Goal: Information Seeking & Learning: Understand process/instructions

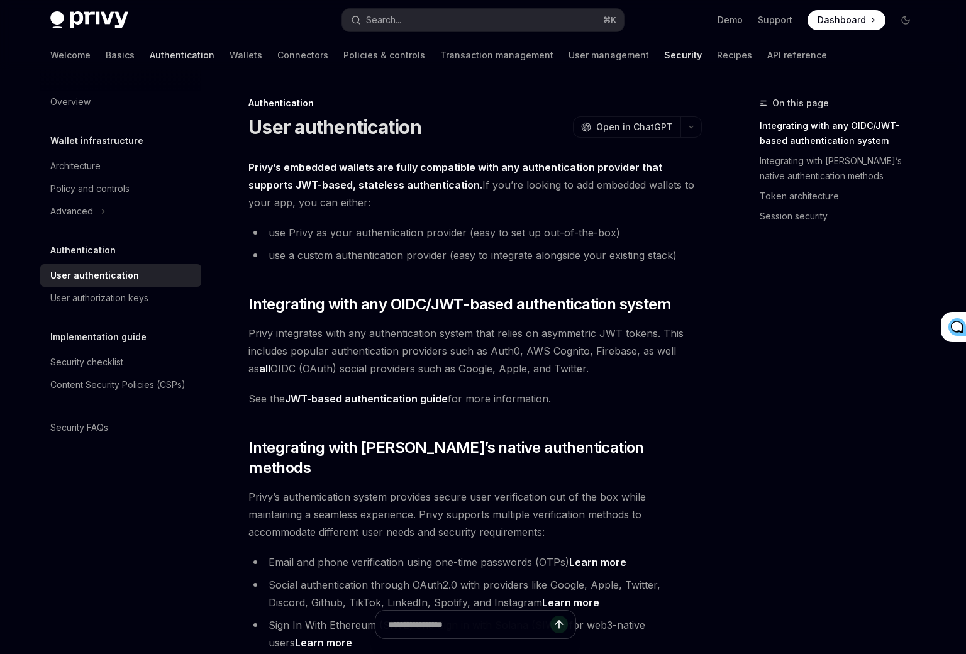
click at [150, 50] on link "Authentication" at bounding box center [182, 55] width 65 height 30
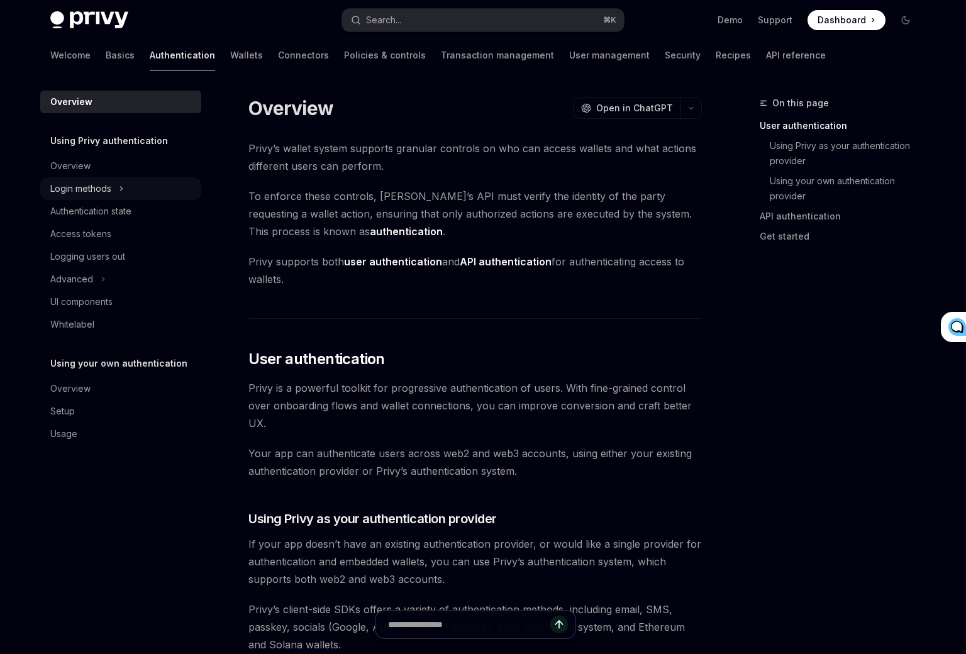
click at [115, 191] on div "Login methods" at bounding box center [120, 188] width 161 height 23
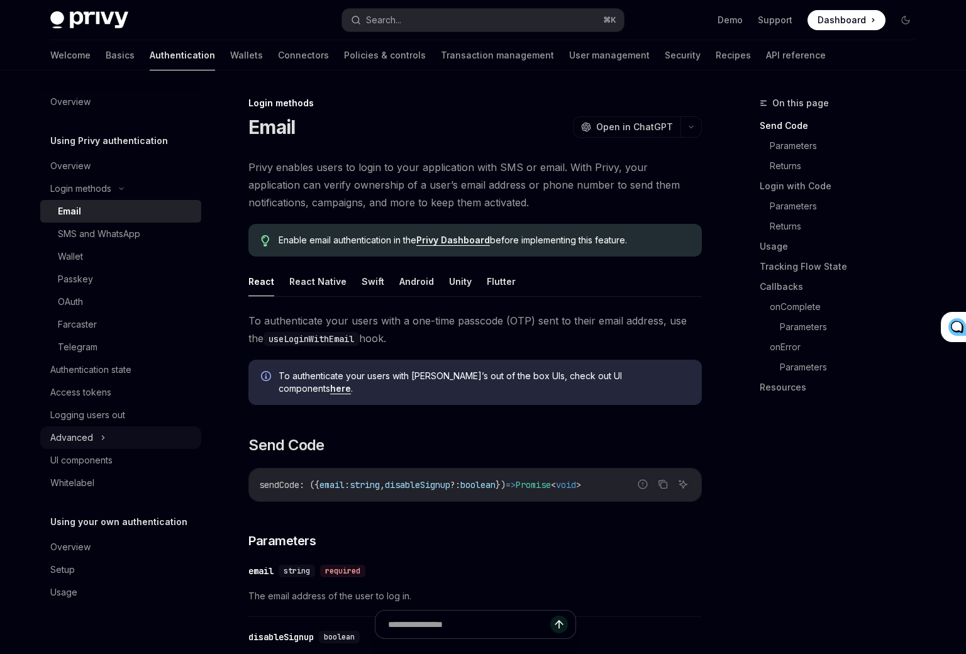
click at [96, 436] on div "Advanced" at bounding box center [120, 437] width 161 height 23
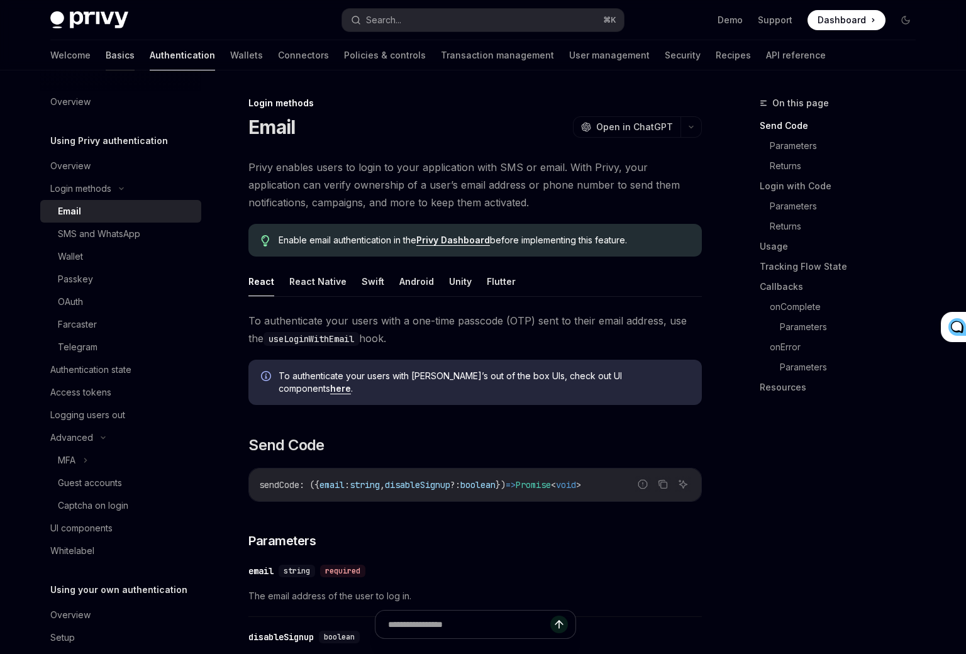
click at [106, 60] on link "Basics" at bounding box center [120, 55] width 29 height 30
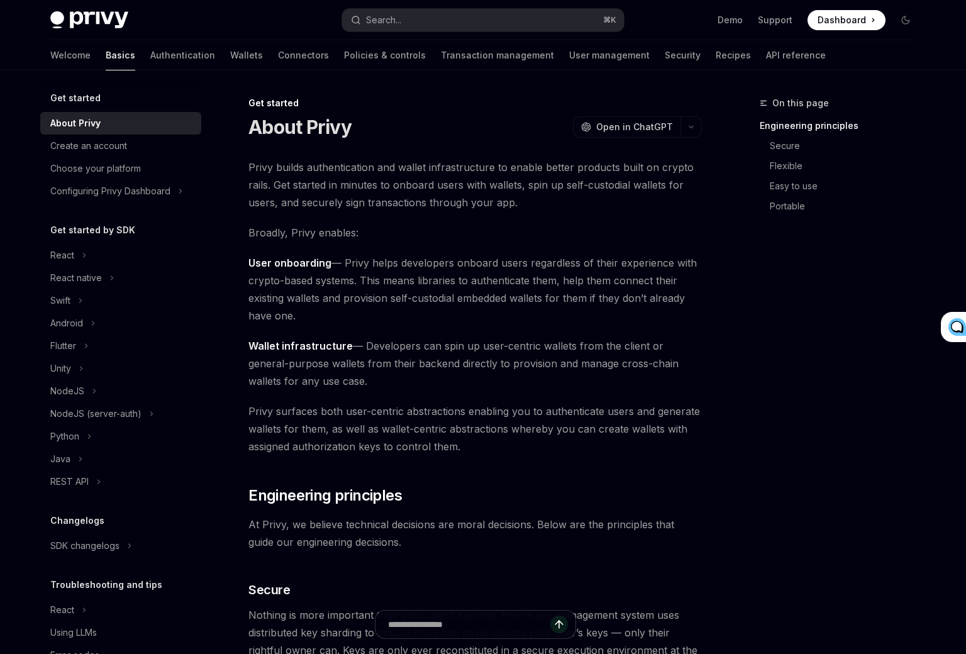
scroll to position [38, 0]
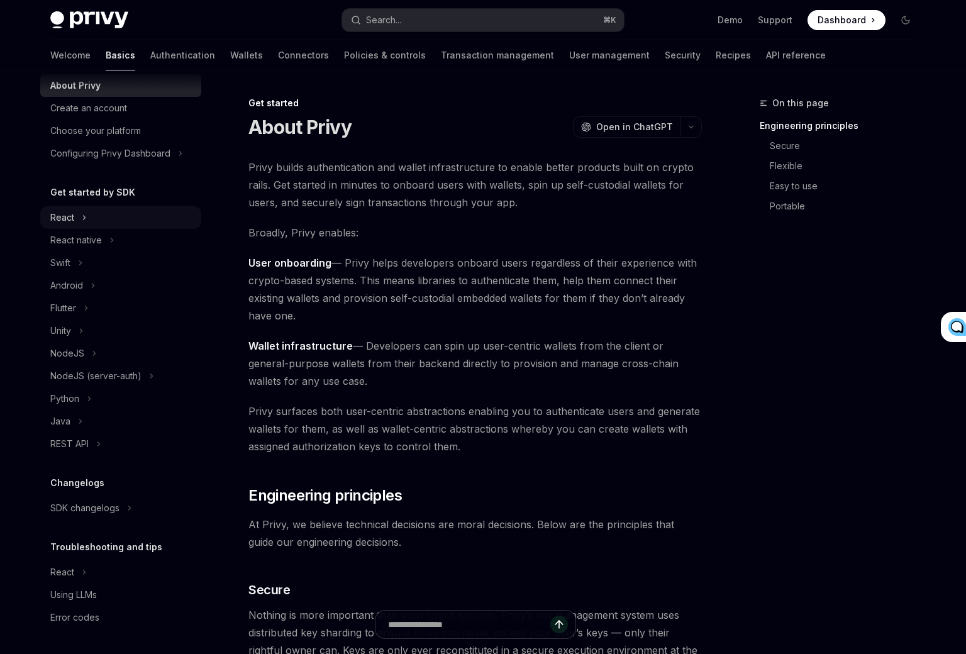
click at [75, 209] on div "React" at bounding box center [120, 217] width 161 height 23
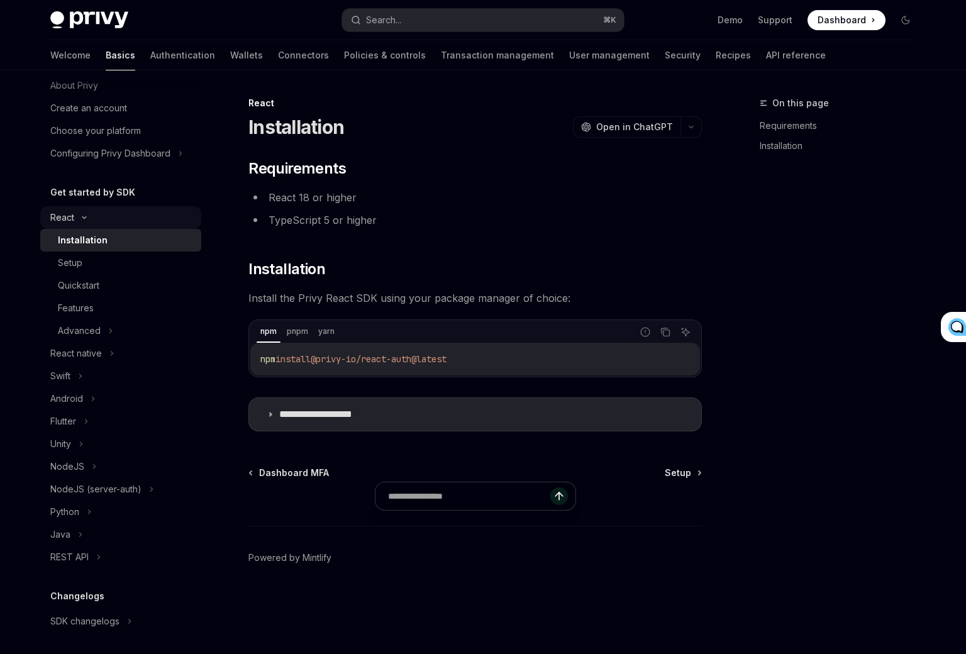
type textarea "*"
click at [454, 30] on button "Search... ⌘ K" at bounding box center [483, 20] width 282 height 23
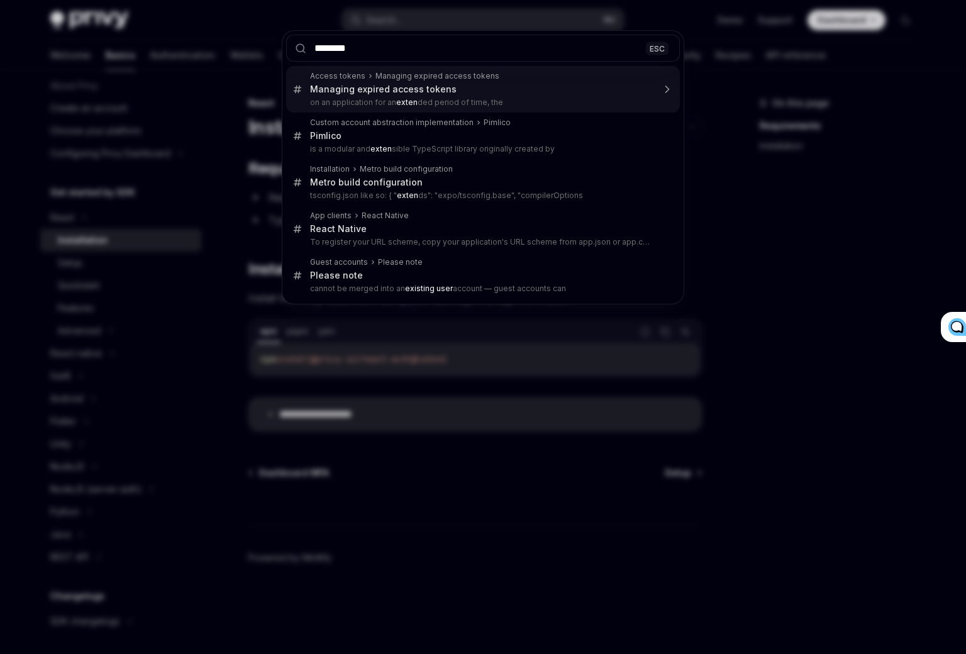
type input "*********"
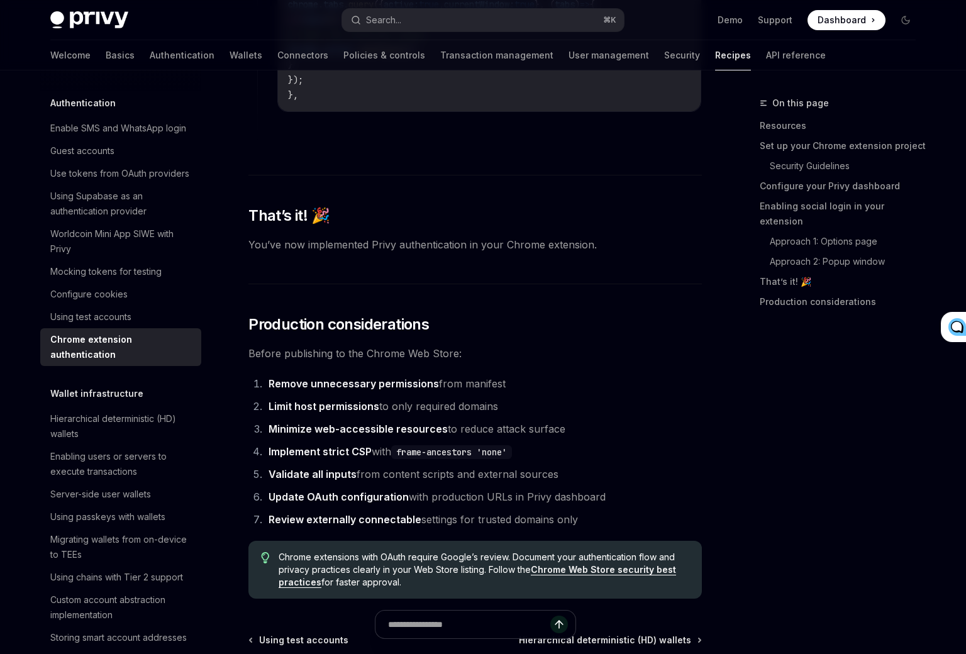
scroll to position [3325, 0]
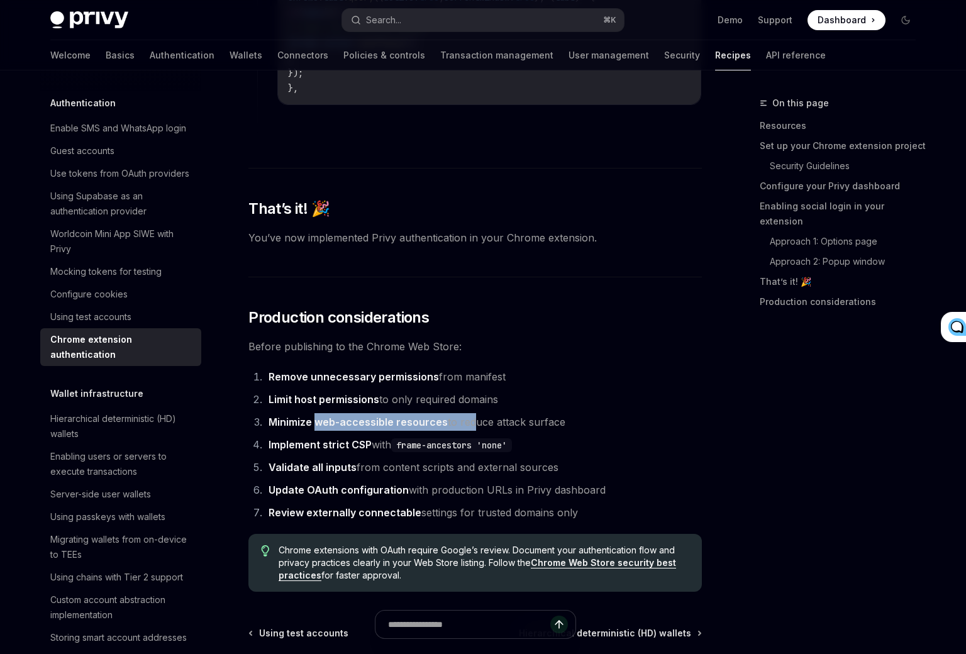
drag, startPoint x: 316, startPoint y: 433, endPoint x: 470, endPoint y: 437, distance: 154.2
click at [470, 431] on li "Minimize web-accessible resources to reduce attack surface" at bounding box center [483, 422] width 437 height 18
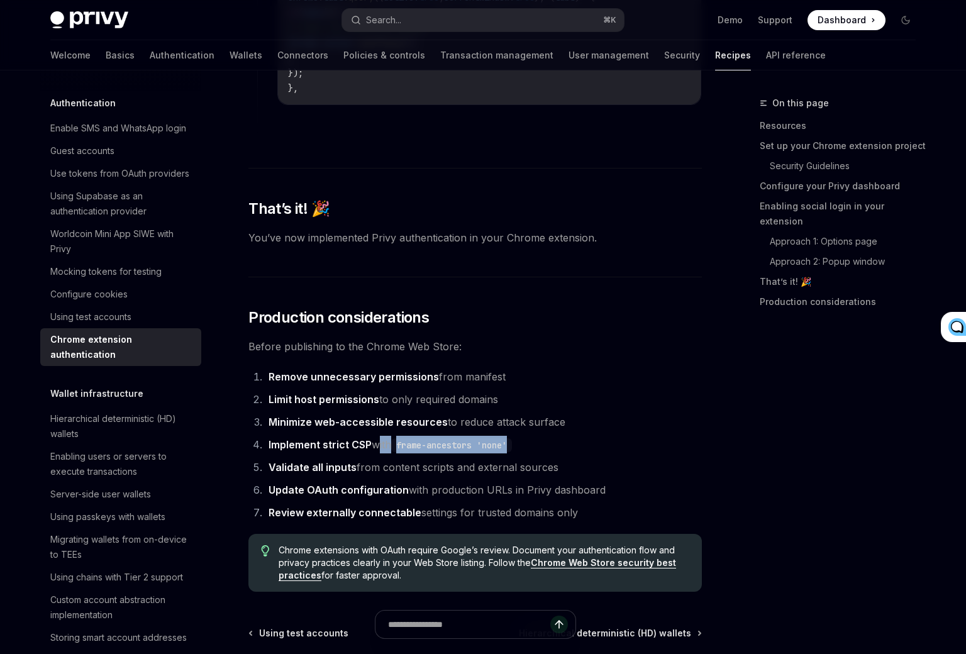
drag, startPoint x: 377, startPoint y: 455, endPoint x: 555, endPoint y: 455, distance: 177.4
click at [555, 453] on li "Implement strict CSP with frame-ancestors 'none'" at bounding box center [483, 445] width 437 height 18
drag, startPoint x: 270, startPoint y: 476, endPoint x: 557, endPoint y: 469, distance: 286.9
click at [557, 469] on li "Validate all inputs from content scripts and external sources" at bounding box center [483, 467] width 437 height 18
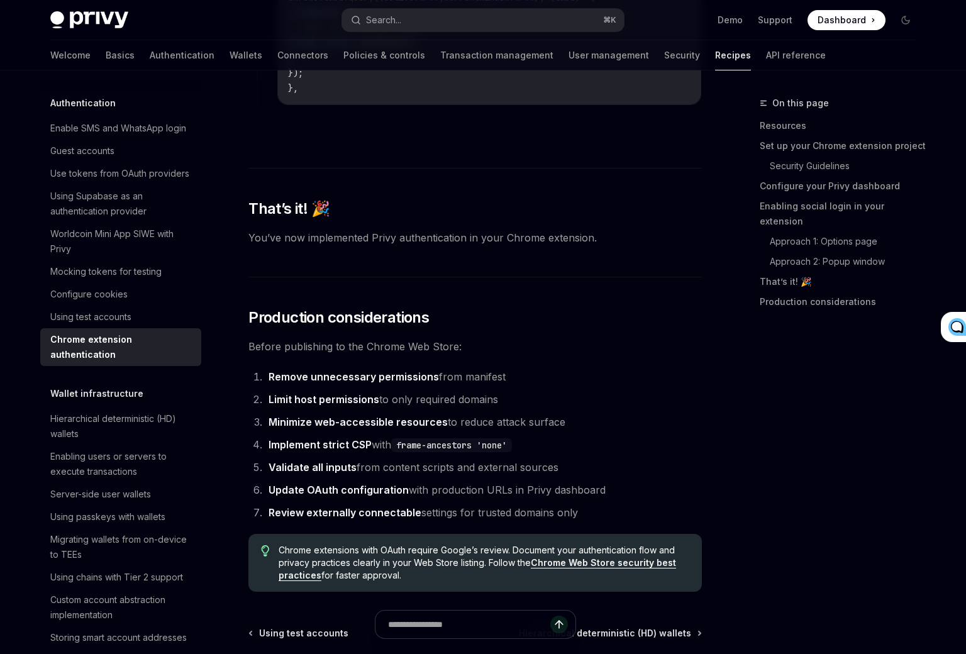
click at [557, 469] on li "Validate all inputs from content scripts and external sources" at bounding box center [483, 467] width 437 height 18
drag, startPoint x: 270, startPoint y: 499, endPoint x: 560, endPoint y: 501, distance: 289.9
click at [560, 499] on li "Update OAuth configuration with production URLs in Privy dashboard" at bounding box center [483, 490] width 437 height 18
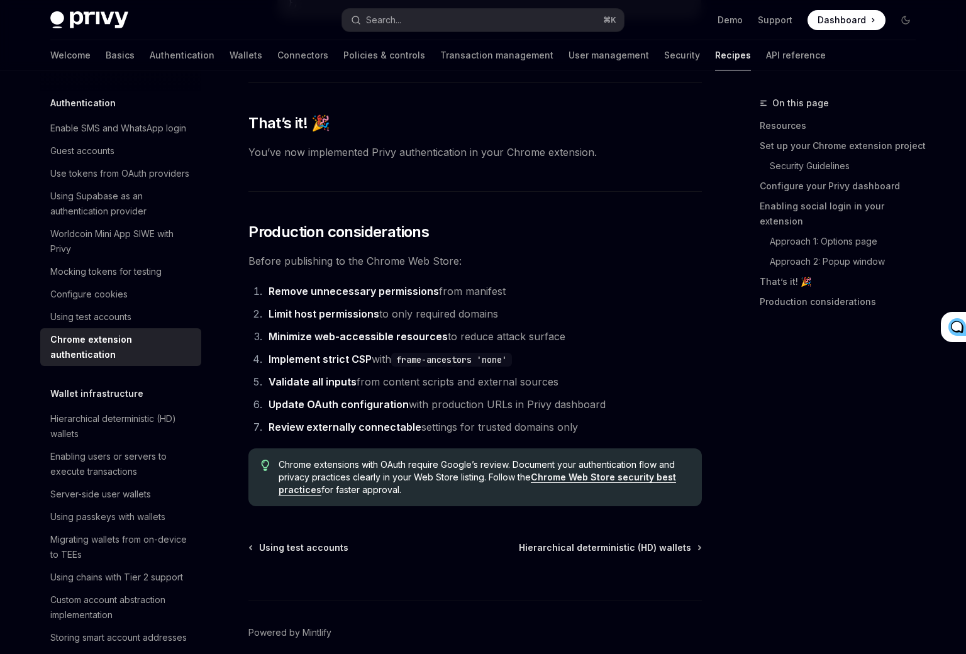
scroll to position [3422, 0]
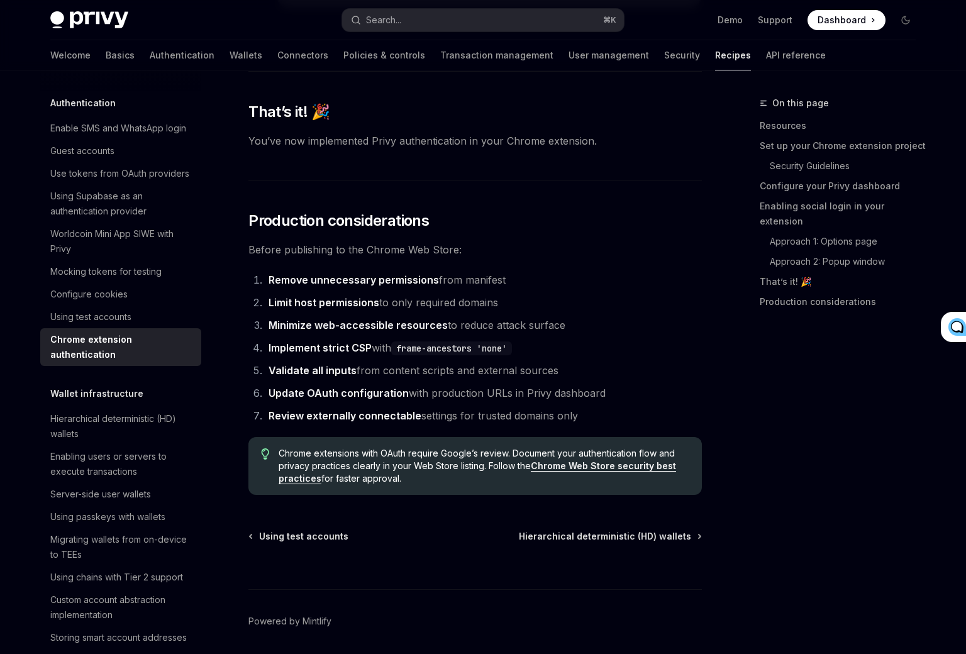
drag, startPoint x: 270, startPoint y: 425, endPoint x: 587, endPoint y: 425, distance: 317.6
click at [587, 425] on li "Review externally connectable settings for trusted domains only" at bounding box center [483, 416] width 437 height 18
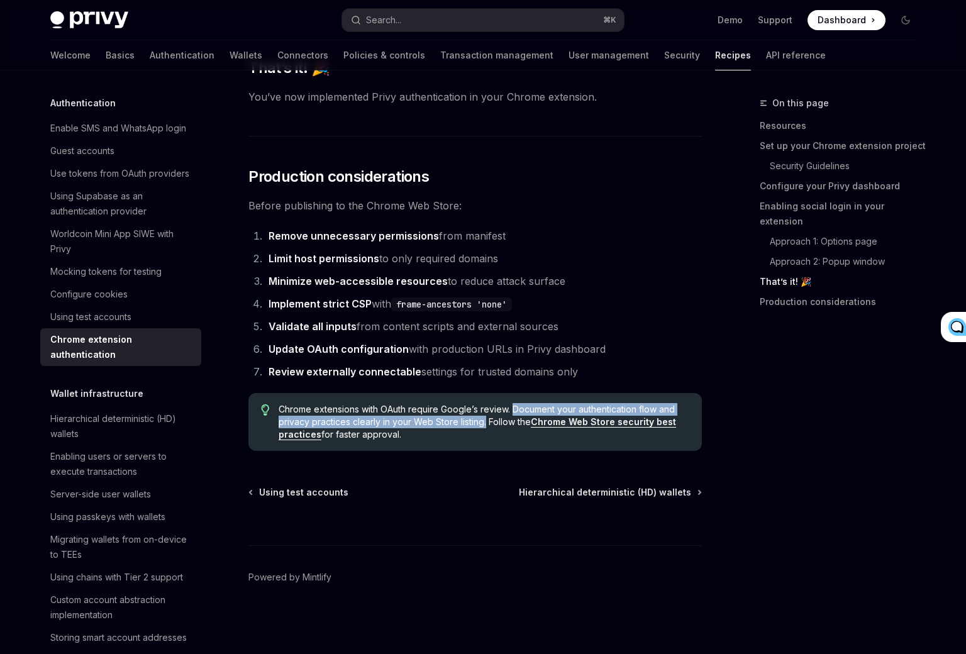
drag, startPoint x: 513, startPoint y: 410, endPoint x: 487, endPoint y: 426, distance: 30.0
click at [487, 426] on span "Chrome extensions with OAuth require Google’s review. Document your authenticat…" at bounding box center [484, 422] width 411 height 38
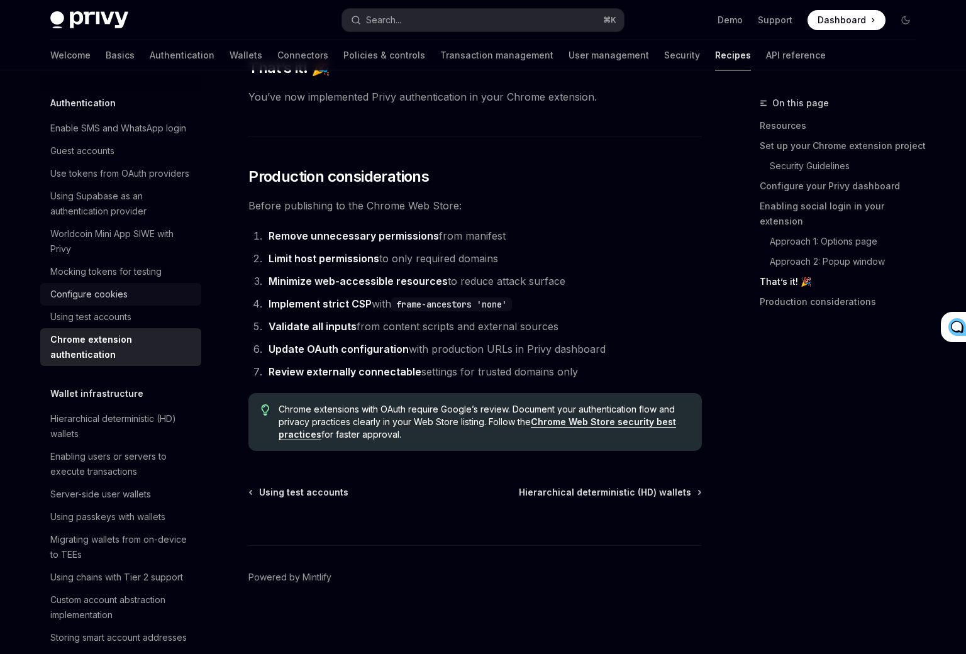
click at [90, 299] on div "Configure cookies" at bounding box center [88, 294] width 77 height 15
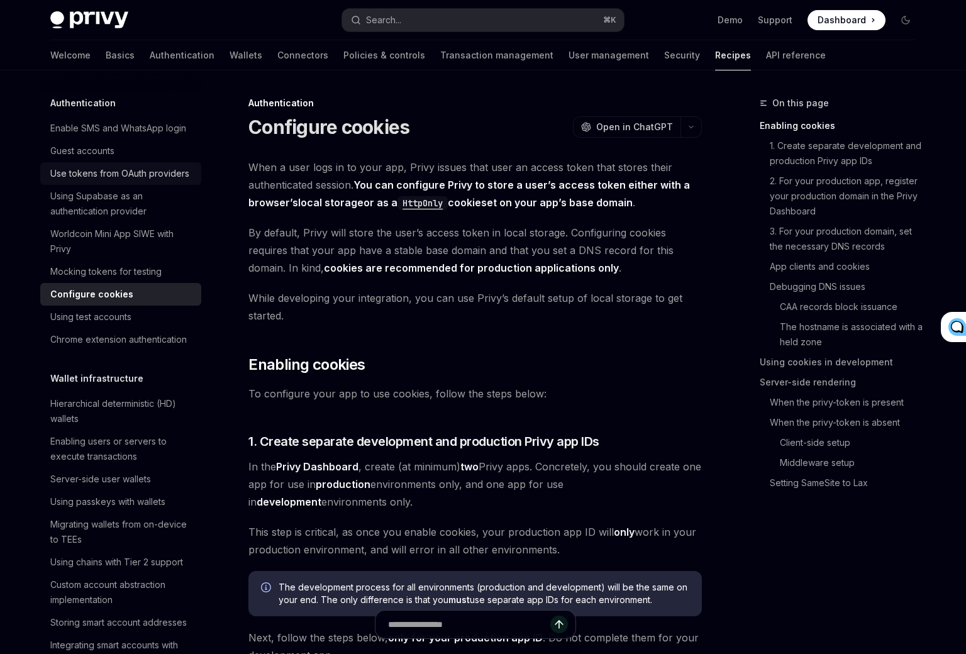
click at [179, 179] on div "Use tokens from OAuth providers" at bounding box center [119, 173] width 139 height 15
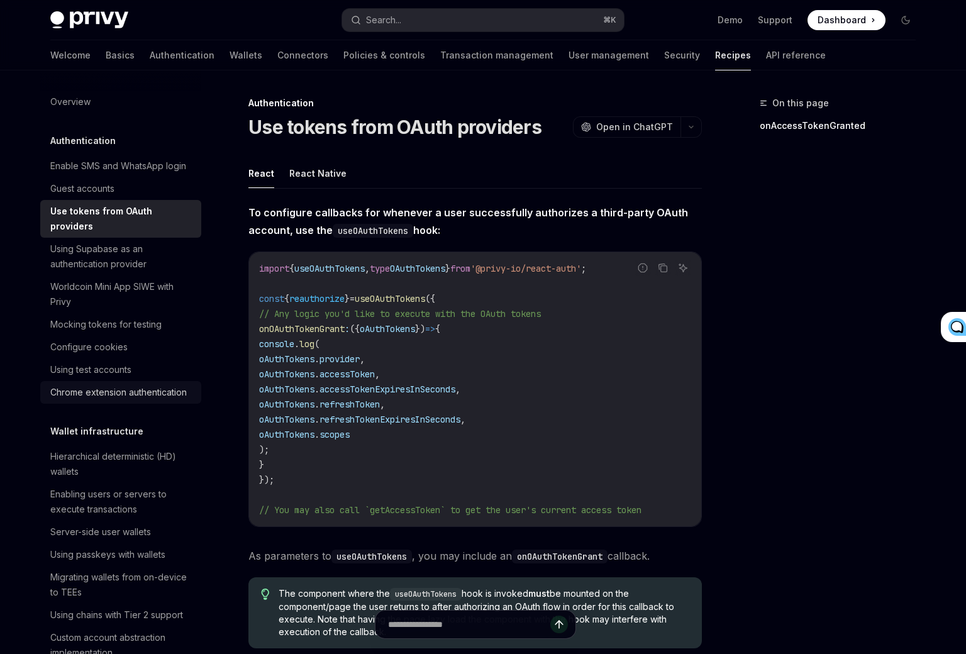
click at [158, 385] on div "Chrome extension authentication" at bounding box center [118, 392] width 136 height 15
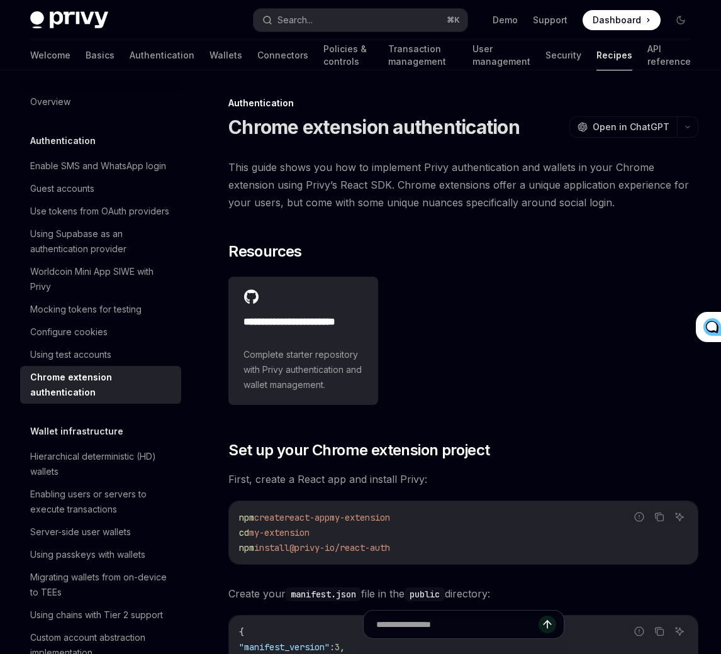
type textarea "*"
